Goal: Contribute content

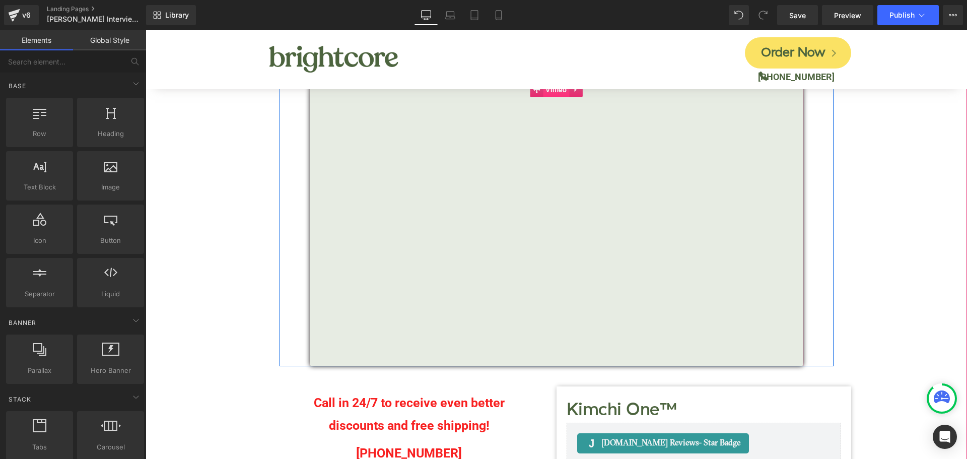
click at [549, 91] on span "Vimeo" at bounding box center [556, 89] width 27 height 15
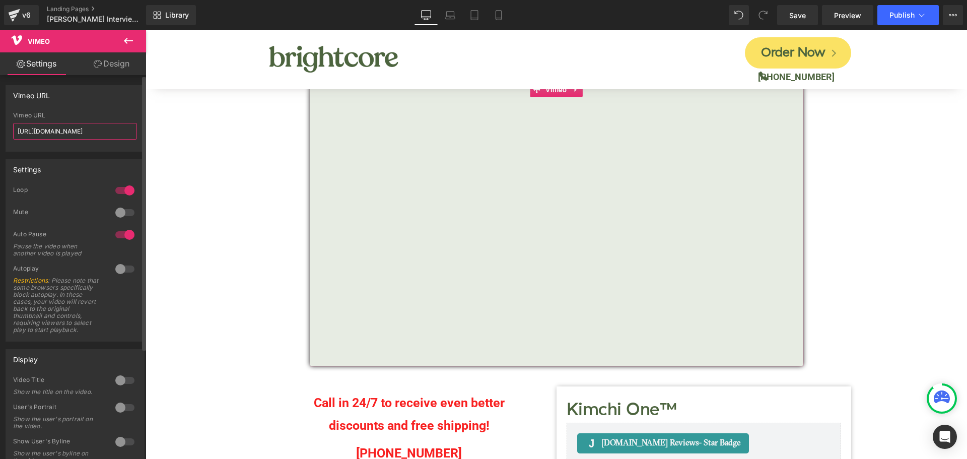
click at [41, 127] on input "[URL][DOMAIN_NAME]" at bounding box center [75, 131] width 124 height 17
click at [69, 126] on input "[URL][DOMAIN_NAME]" at bounding box center [75, 131] width 124 height 17
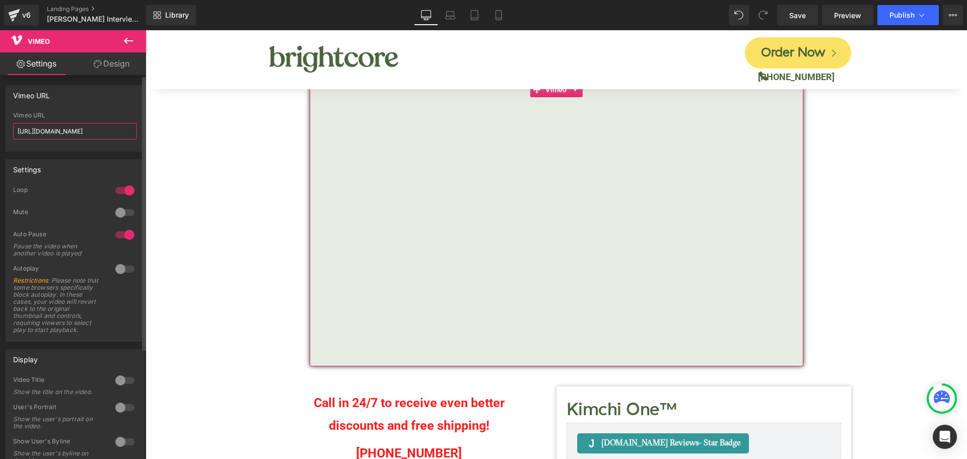
click at [69, 126] on input "[URL][DOMAIN_NAME]" at bounding box center [75, 131] width 124 height 17
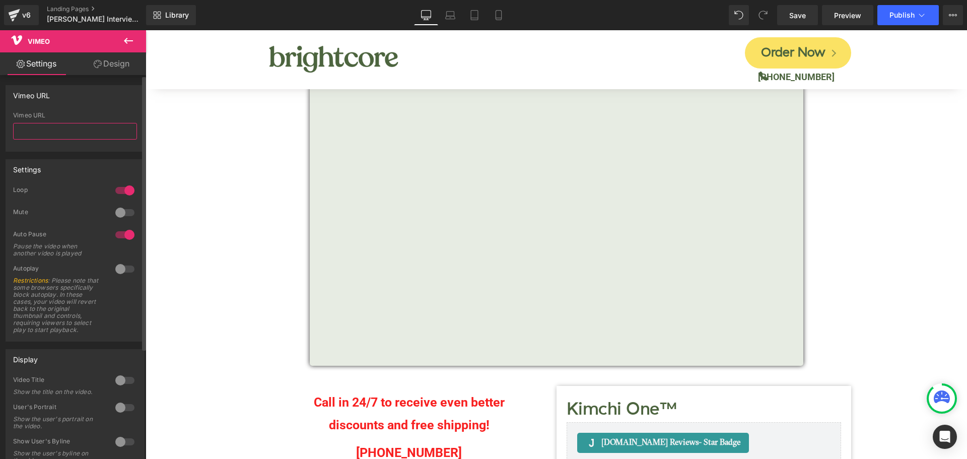
paste input "[URL][DOMAIN_NAME]"
type input "[URL][DOMAIN_NAME]"
click at [803, 18] on span "Save" at bounding box center [797, 15] width 17 height 11
click at [805, 16] on span "Save" at bounding box center [797, 15] width 17 height 11
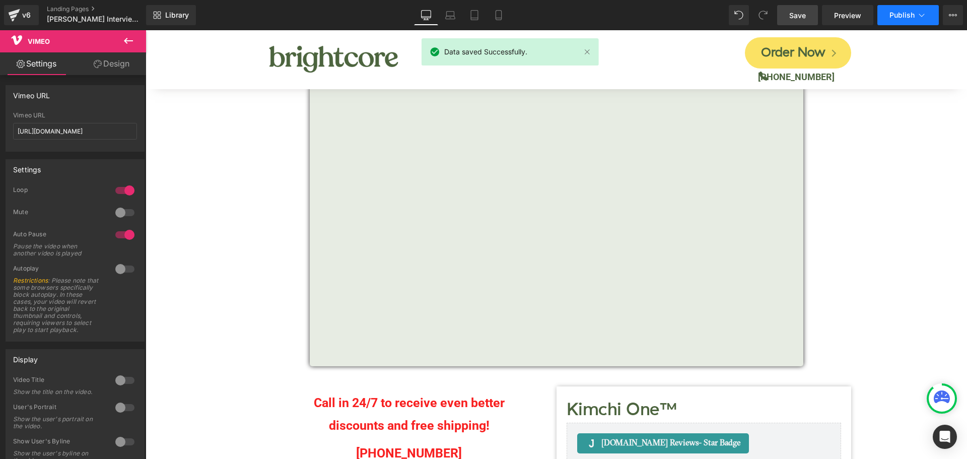
click at [891, 17] on span "Publish" at bounding box center [901, 15] width 25 height 8
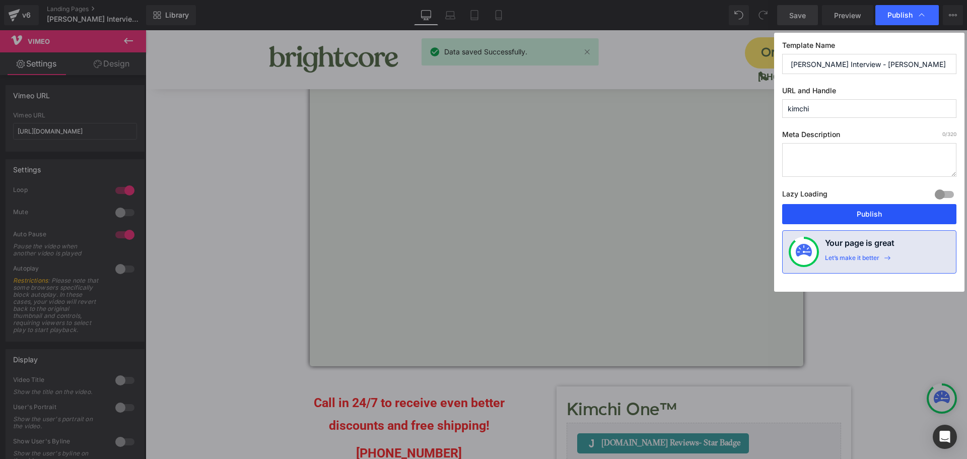
click at [881, 222] on button "Publish" at bounding box center [869, 214] width 174 height 20
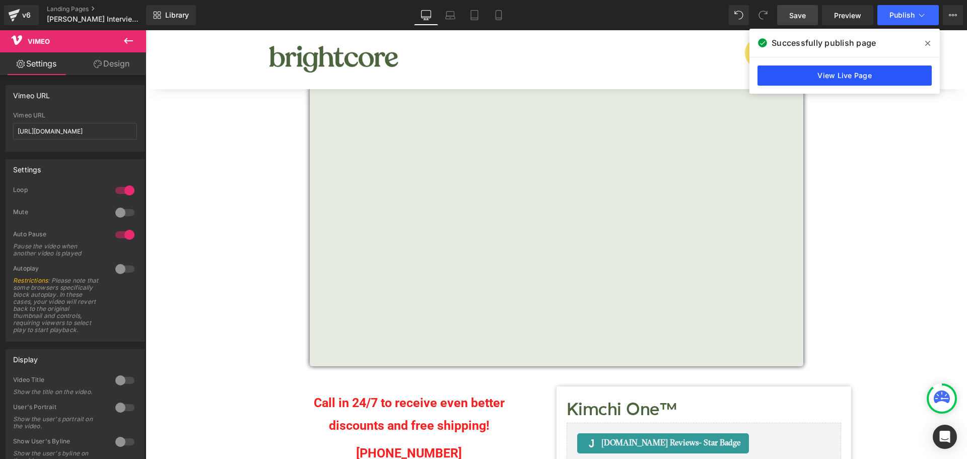
click at [881, 76] on link "View Live Page" at bounding box center [845, 75] width 174 height 20
